Goal: Check status: Check status

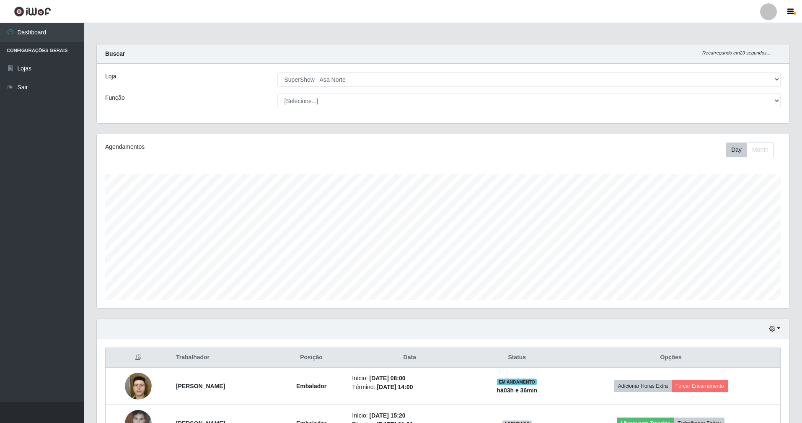
select select "71"
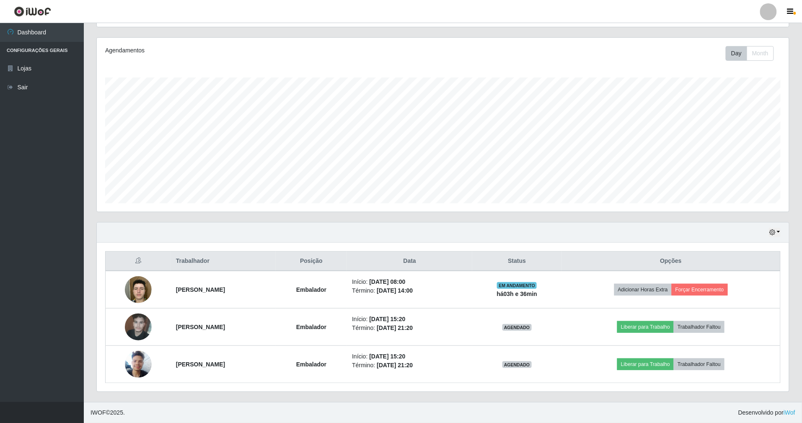
scroll to position [174, 693]
click at [772, 226] on div "Hoje 1 dia 3 dias 1 Semana Não encerrados" at bounding box center [443, 233] width 693 height 20
click at [772, 228] on button "button" at bounding box center [775, 233] width 12 height 10
click at [750, 262] on button "1 dia" at bounding box center [748, 265] width 66 height 18
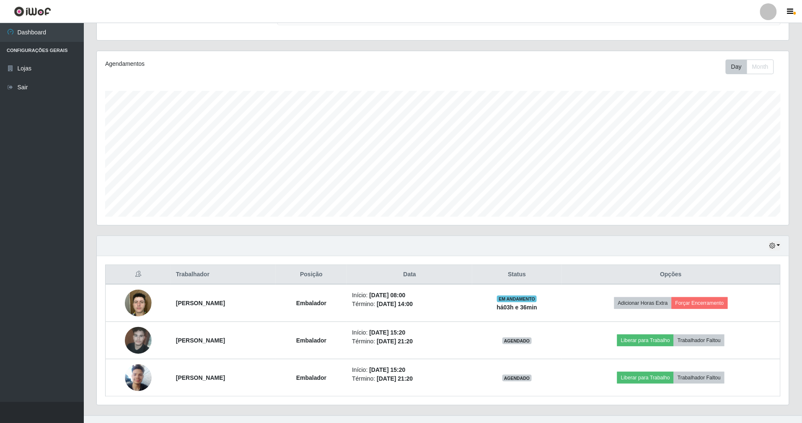
scroll to position [98, 0]
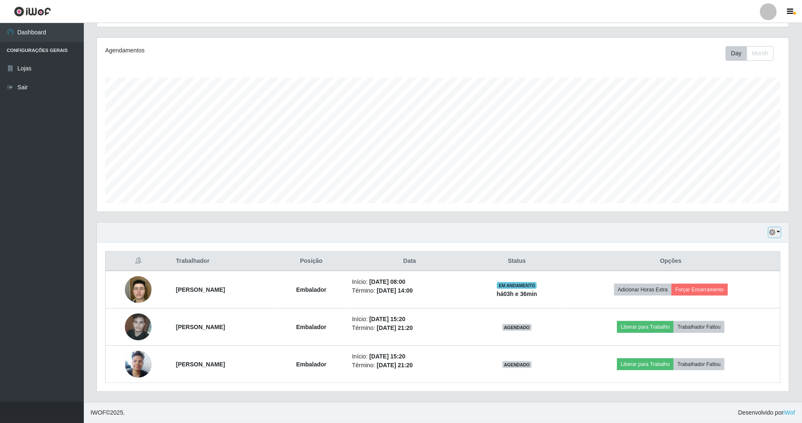
click at [774, 231] on icon "button" at bounding box center [773, 232] width 6 height 6
click at [743, 276] on button "3 dias" at bounding box center [748, 283] width 66 height 18
click at [774, 234] on icon "button" at bounding box center [773, 232] width 6 height 6
click at [745, 295] on button "1 Semana" at bounding box center [748, 300] width 66 height 18
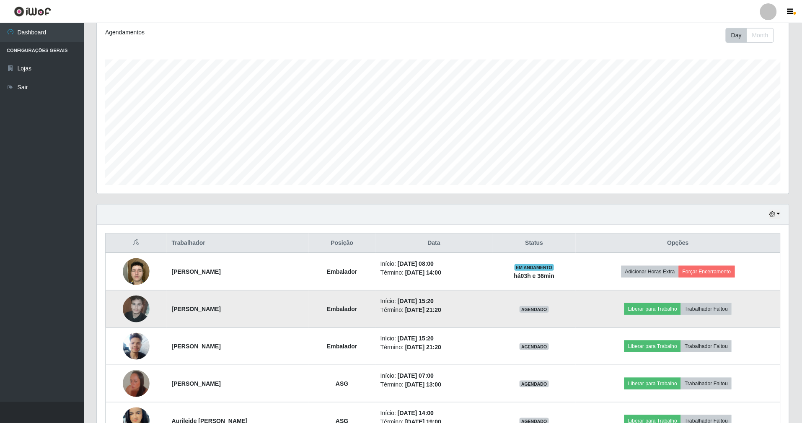
scroll to position [168, 0]
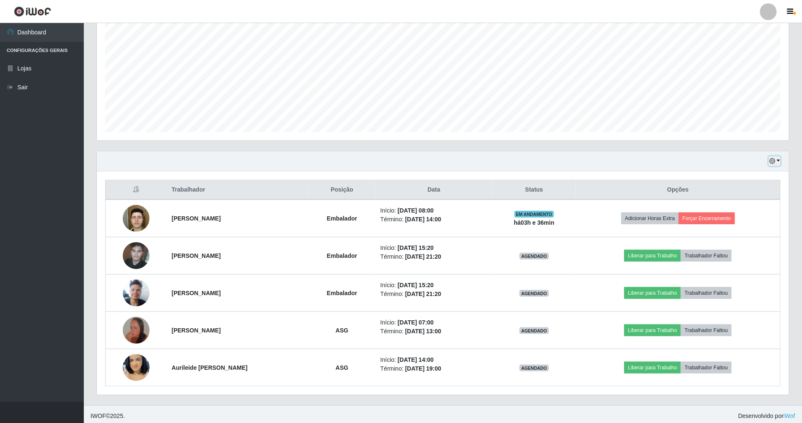
click at [774, 163] on icon "button" at bounding box center [773, 161] width 6 height 6
click at [747, 179] on button "Hoje" at bounding box center [748, 176] width 66 height 18
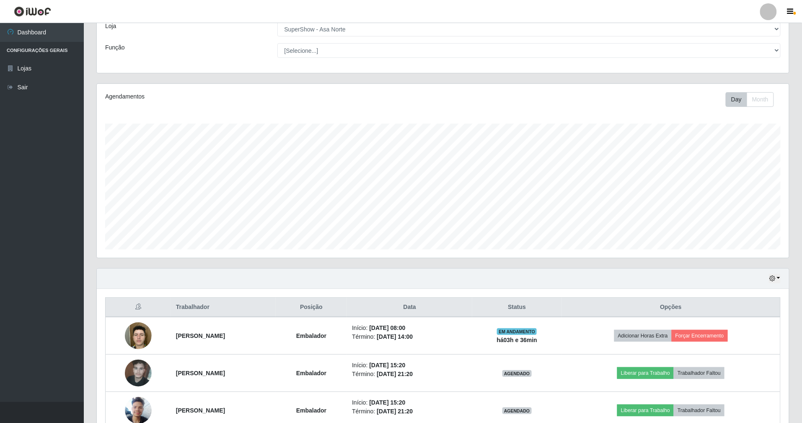
scroll to position [98, 0]
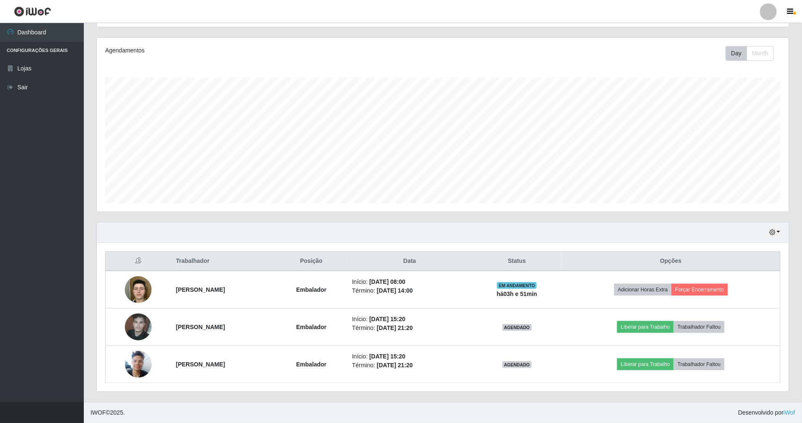
click at [633, 215] on div "Agendamentos Day Month 05/08 Agendamentos 12.18" at bounding box center [443, 129] width 706 height 185
